Goal: Task Accomplishment & Management: Complete application form

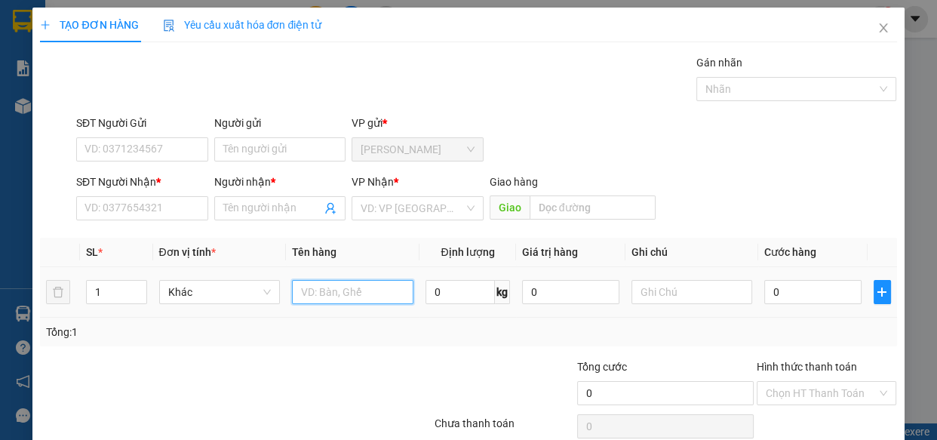
click at [323, 283] on input "text" at bounding box center [352, 292] width 121 height 24
type input "1"
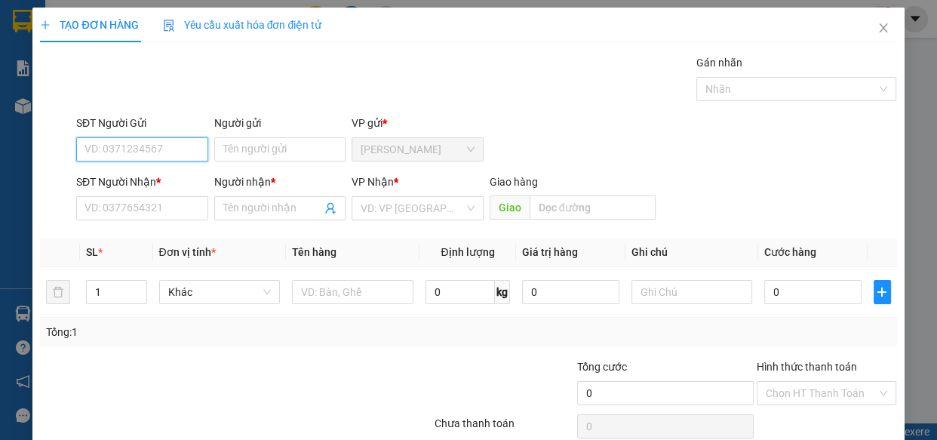
click at [143, 160] on input "SĐT Người Gửi" at bounding box center [142, 149] width 132 height 24
drag, startPoint x: 103, startPoint y: 290, endPoint x: 29, endPoint y: 290, distance: 73.2
click at [29, 291] on div "TẠO ĐƠN HÀNG Yêu cầu xuất hóa đơn điện tử Transit Pickup Surcharge Ids Transit …" at bounding box center [468, 220] width 937 height 440
type input "2"
click at [146, 141] on input "SĐT Người Gửi" at bounding box center [142, 149] width 132 height 24
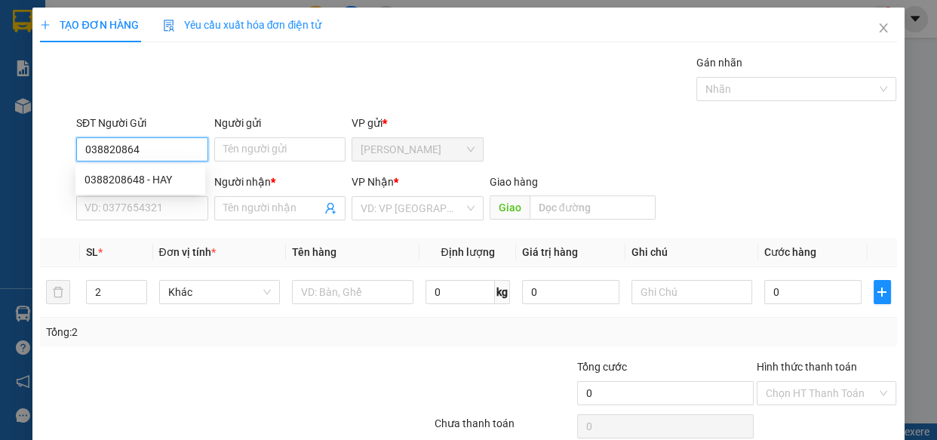
type input "0388208648"
click at [140, 174] on div "0388208648 - HAY" at bounding box center [140, 179] width 112 height 17
type input "HAY"
type input "0978635982"
type input "THỦY"
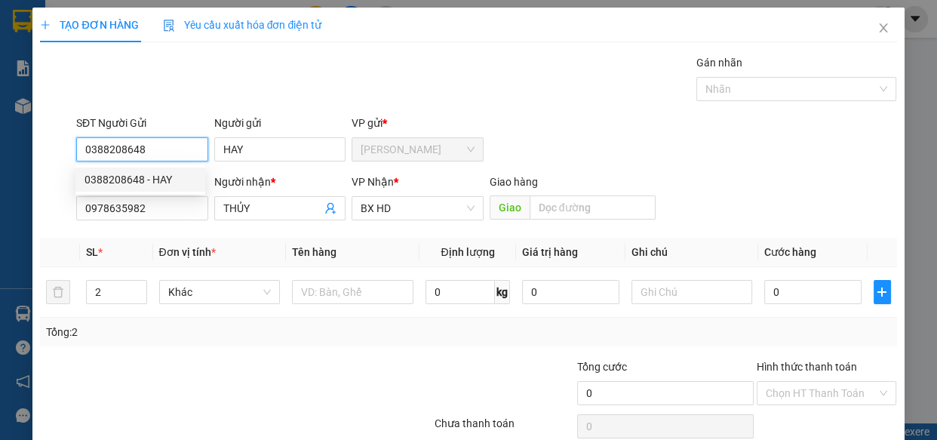
type input "880.000"
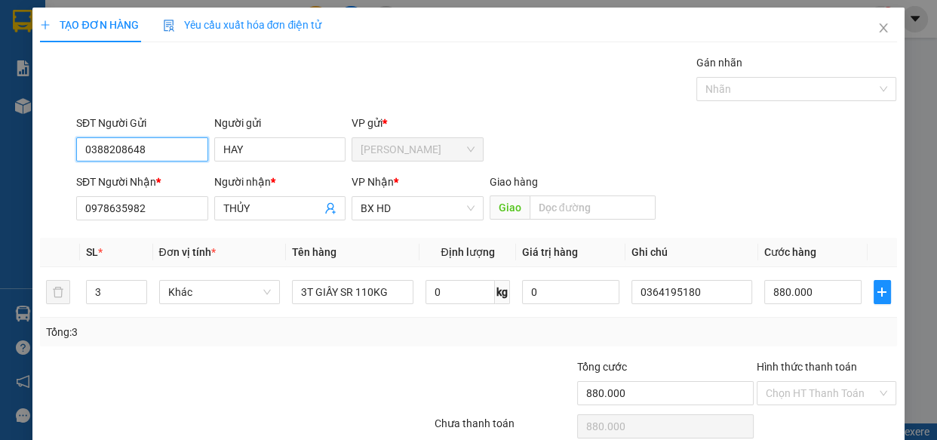
type input "0388208648"
click at [290, 358] on div at bounding box center [361, 384] width 143 height 53
drag, startPoint x: 113, startPoint y: 289, endPoint x: 73, endPoint y: 287, distance: 40.0
click at [73, 287] on tr "3 Khác 3T GIẤY SR 110KG 0 kg 0 0364195180 880.000" at bounding box center [468, 292] width 856 height 51
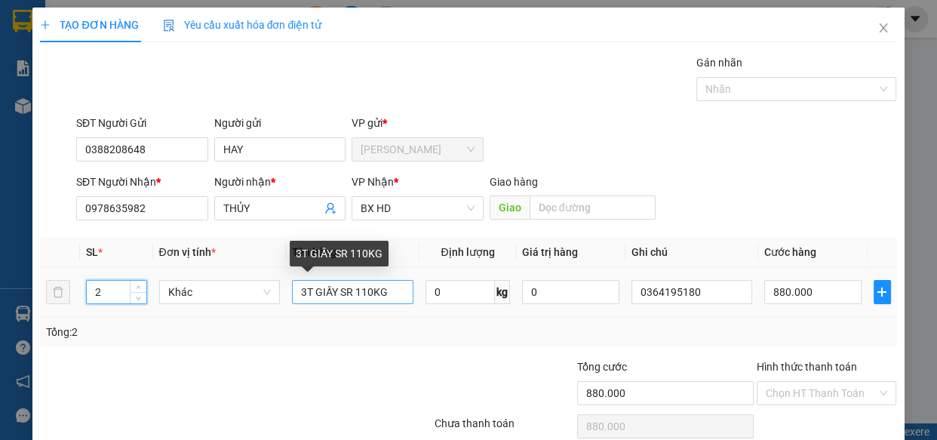
type input "2"
drag, startPoint x: 302, startPoint y: 292, endPoint x: 287, endPoint y: 291, distance: 15.1
click at [287, 291] on td "3T GIẤY SR 110KG" at bounding box center [352, 292] width 133 height 51
drag, startPoint x: 369, startPoint y: 290, endPoint x: 354, endPoint y: 290, distance: 15.1
click at [354, 290] on input "2T GIẤY SR 110KG" at bounding box center [352, 292] width 121 height 24
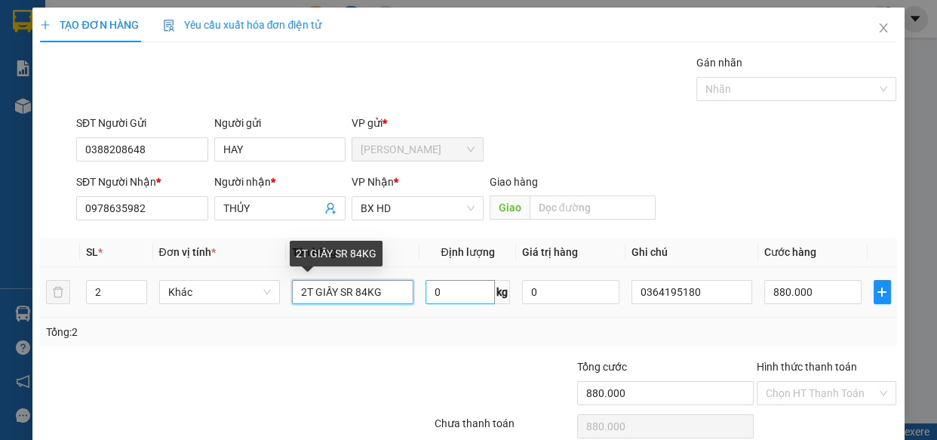
type input "2T GIẤY SR 84KG"
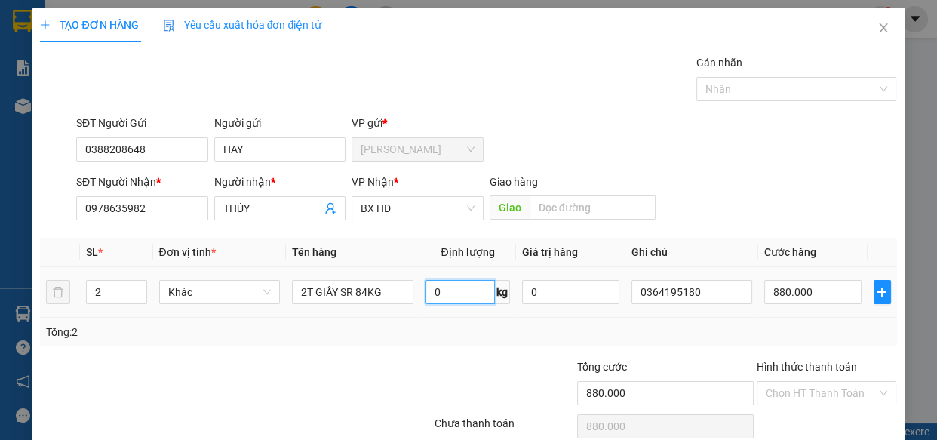
click at [434, 290] on input "0" at bounding box center [459, 292] width 69 height 24
type input "84"
click at [795, 288] on input "880.000" at bounding box center [812, 292] width 97 height 24
type input "6"
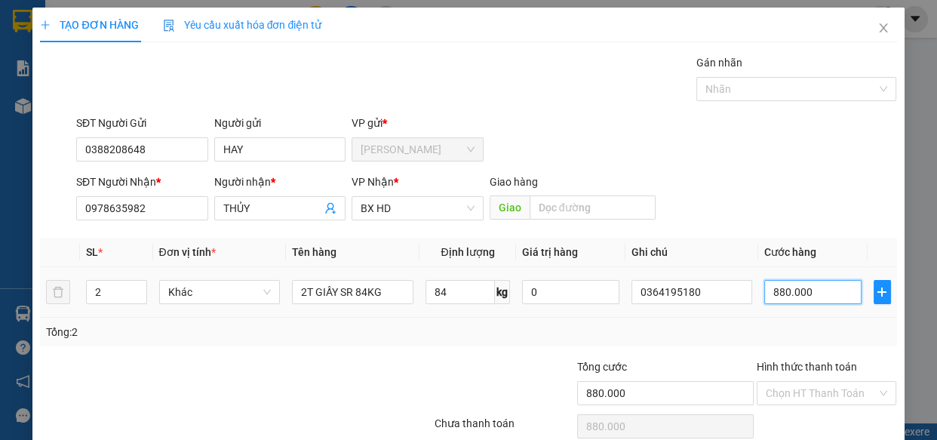
type input "6"
type input "67"
type input "670"
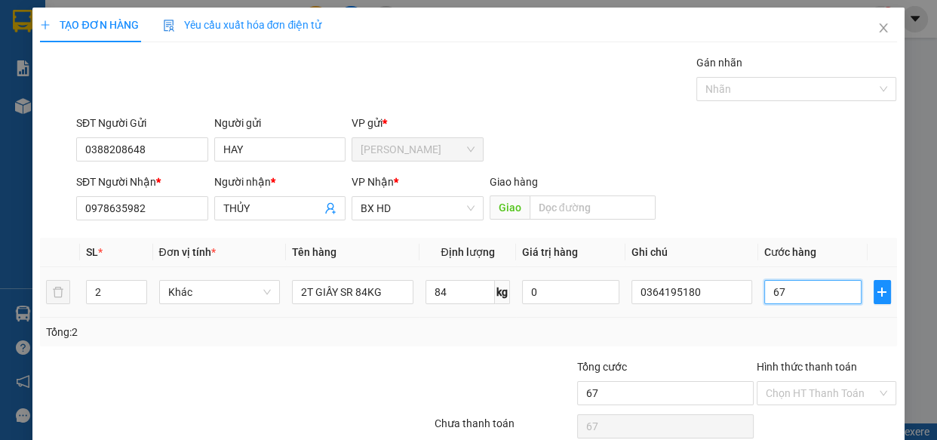
type input "670"
type input "6.700"
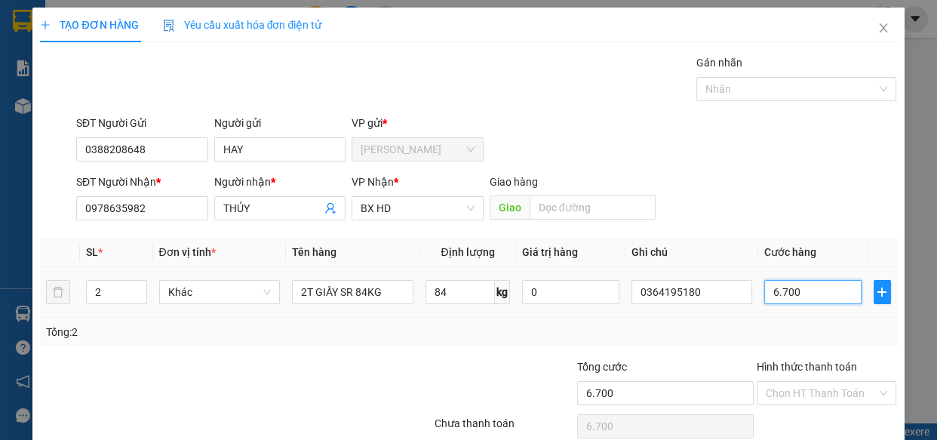
type input "67.000"
type input "670.000"
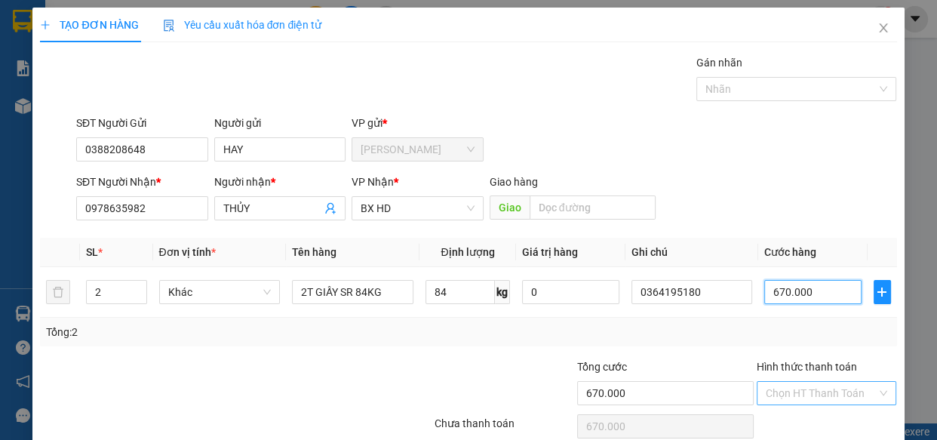
type input "670.000"
drag, startPoint x: 784, startPoint y: 385, endPoint x: 799, endPoint y: 400, distance: 20.3
click at [784, 385] on input "Hình thức thanh toán" at bounding box center [821, 393] width 112 height 23
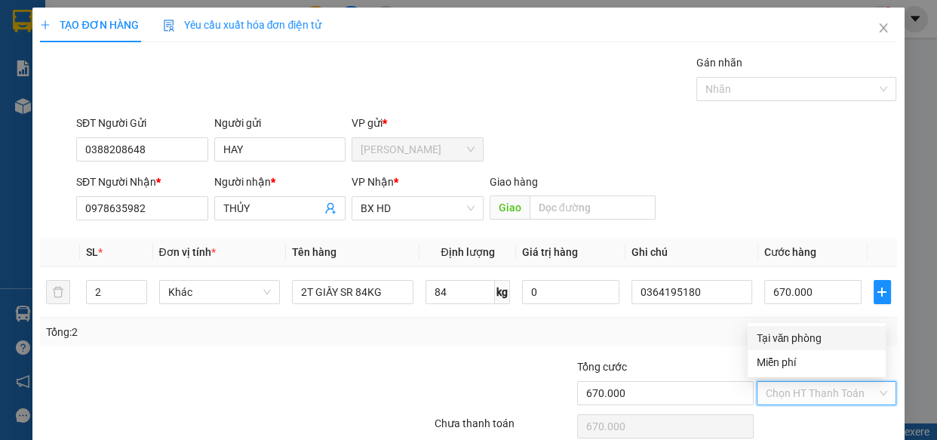
click at [785, 339] on div "Tại văn phòng" at bounding box center [816, 338] width 120 height 17
type input "0"
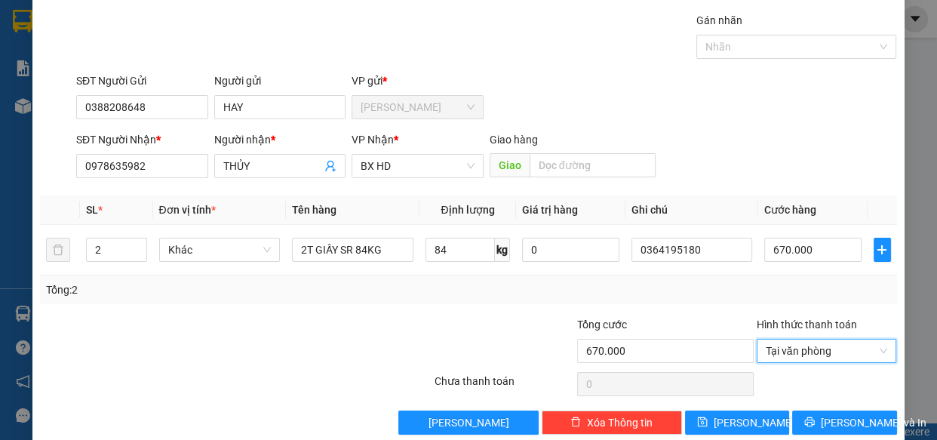
scroll to position [66, 0]
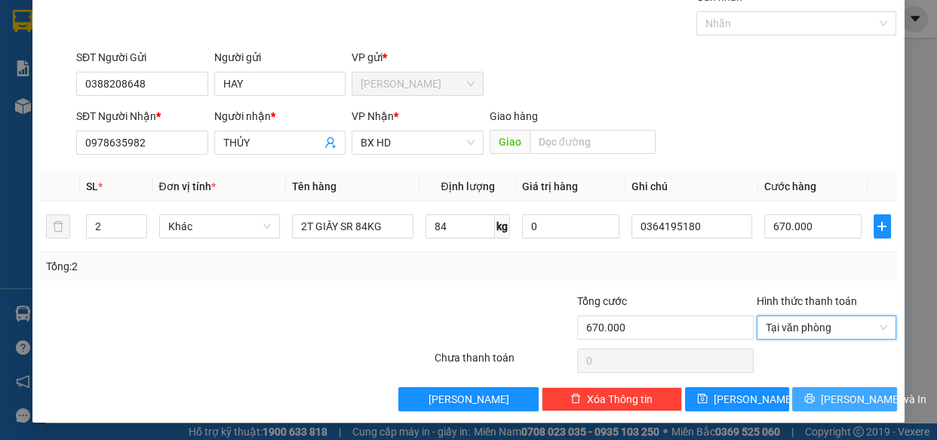
click at [834, 400] on span "[PERSON_NAME] và In" at bounding box center [874, 399] width 106 height 17
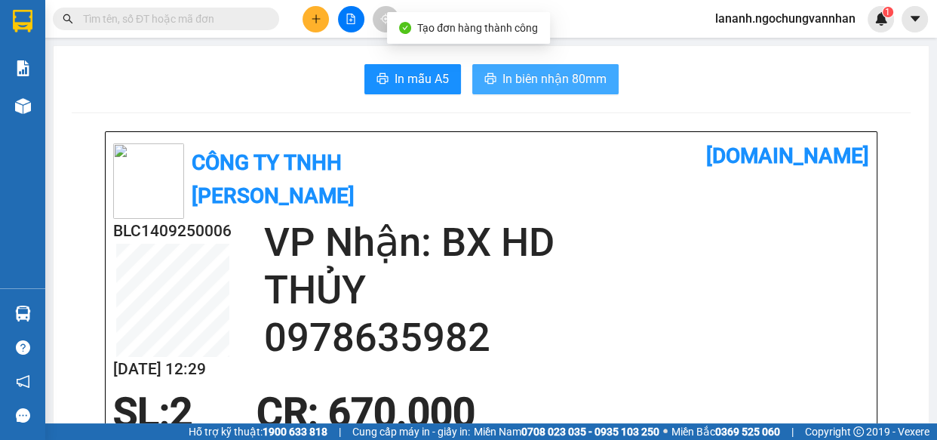
click at [520, 79] on span "In biên nhận 80mm" at bounding box center [554, 78] width 104 height 19
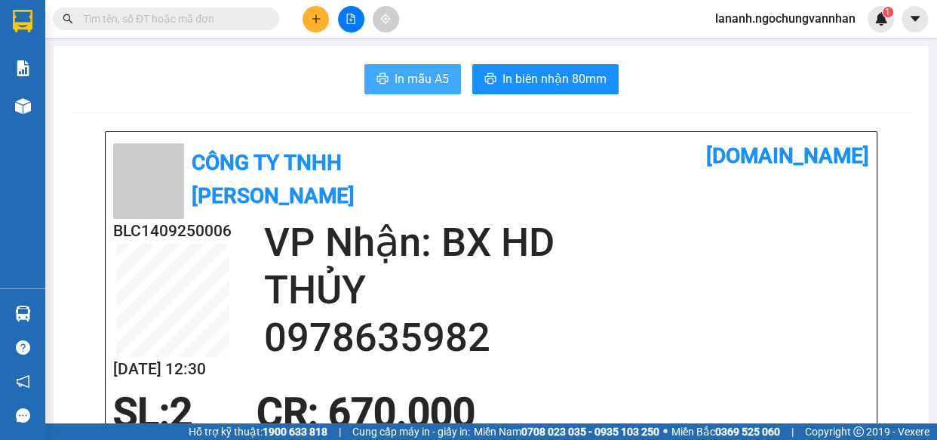
click at [400, 77] on span "In mẫu A5" at bounding box center [421, 78] width 54 height 19
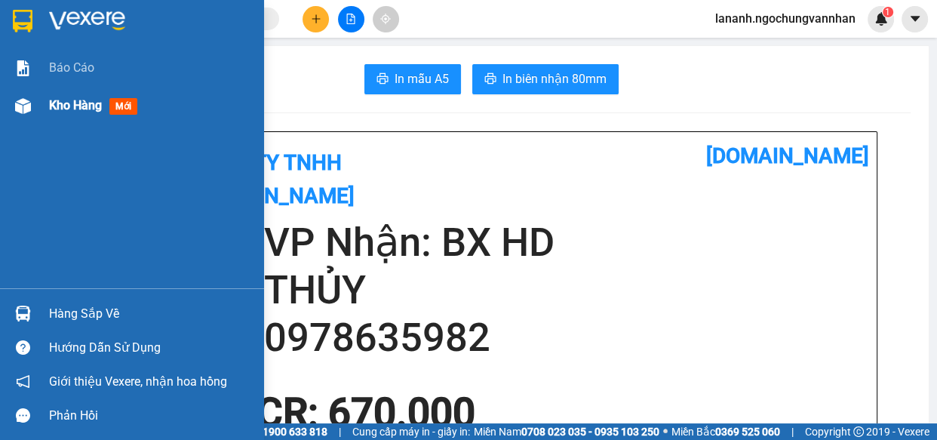
click at [80, 102] on span "Kho hàng" at bounding box center [75, 105] width 53 height 14
